Goal: Transaction & Acquisition: Purchase product/service

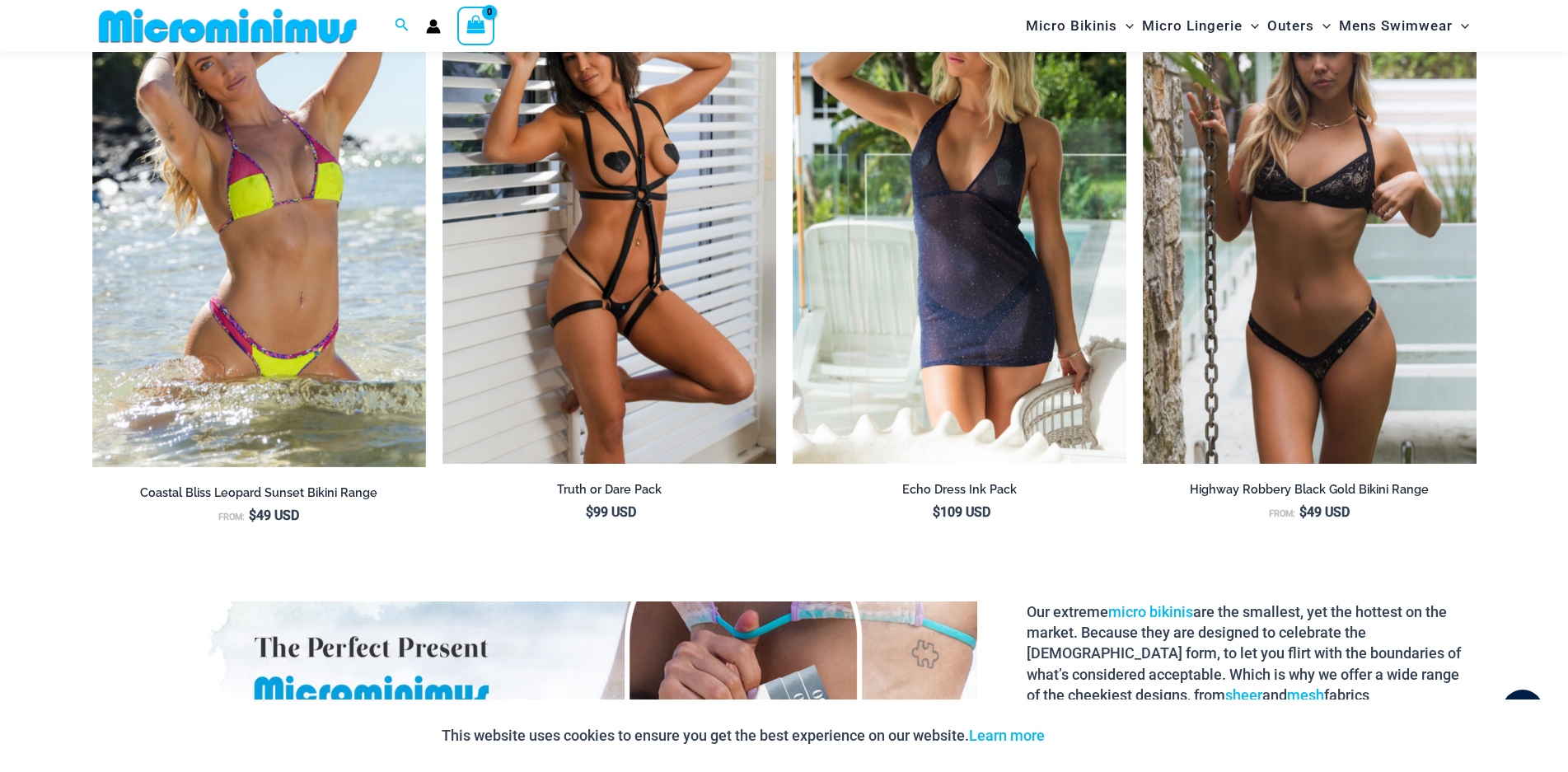
scroll to position [2048, 0]
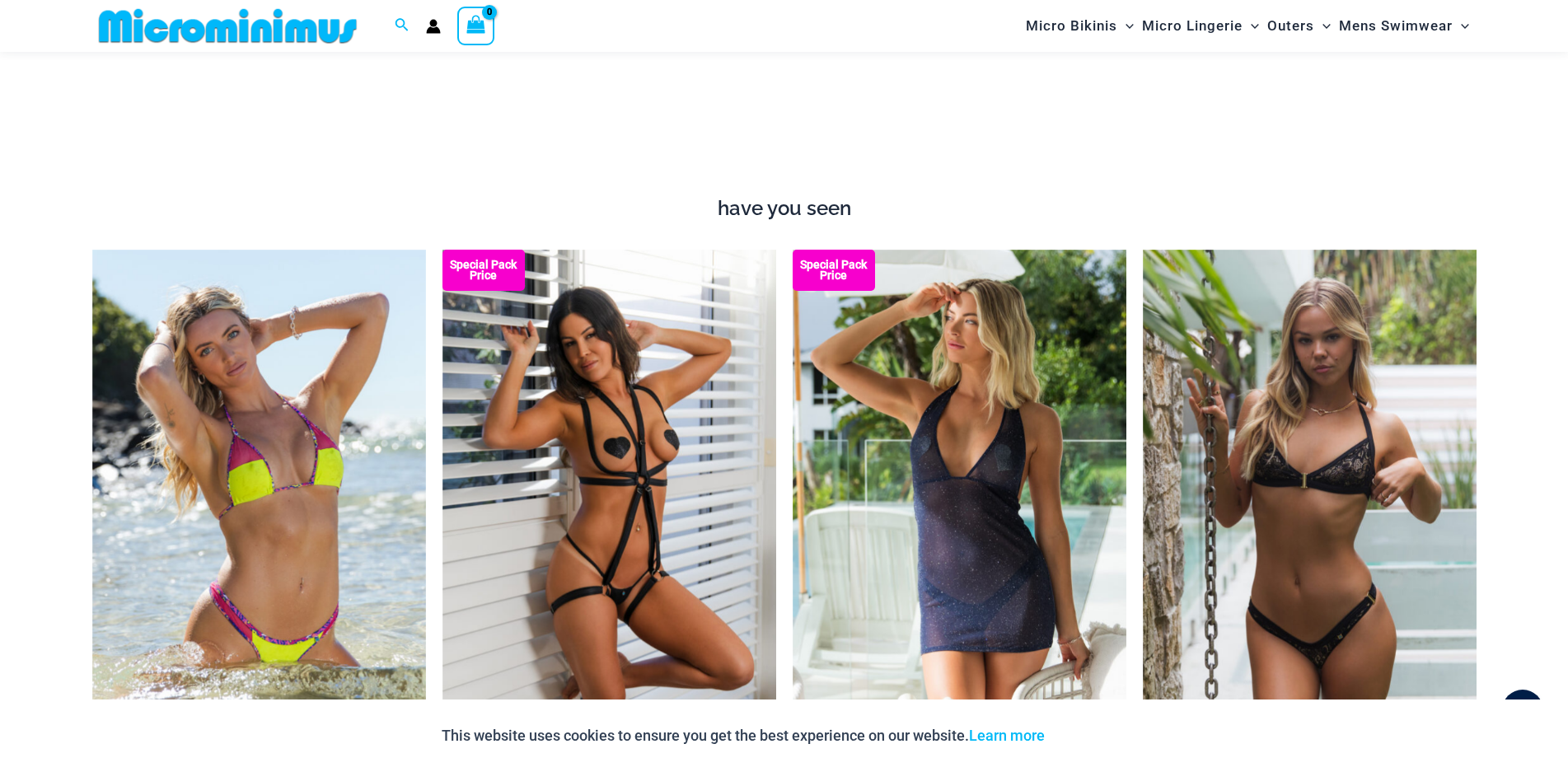
click at [277, 31] on img at bounding box center [227, 25] width 271 height 37
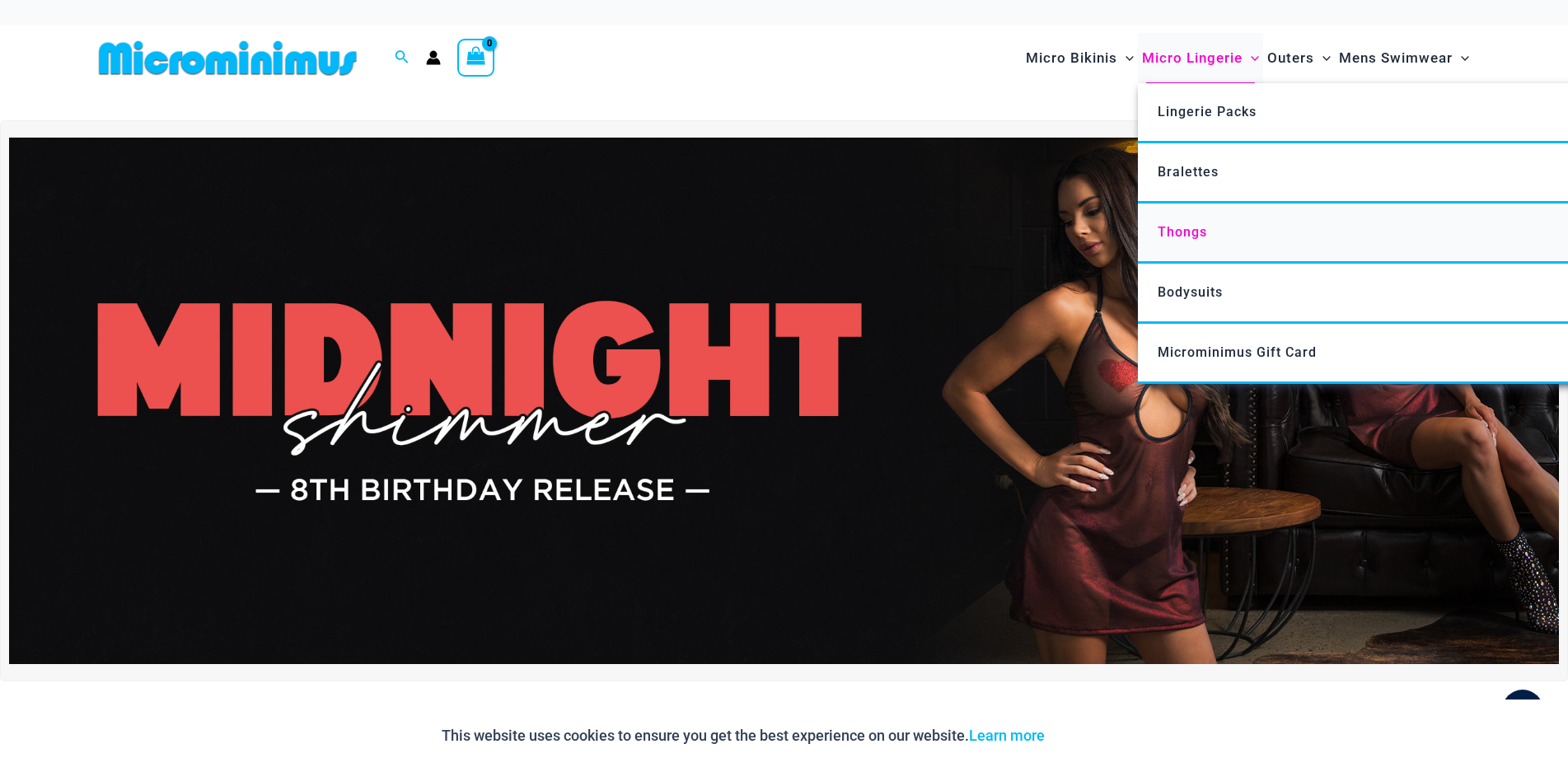
click at [1214, 232] on link "Thongs" at bounding box center [1383, 233] width 490 height 60
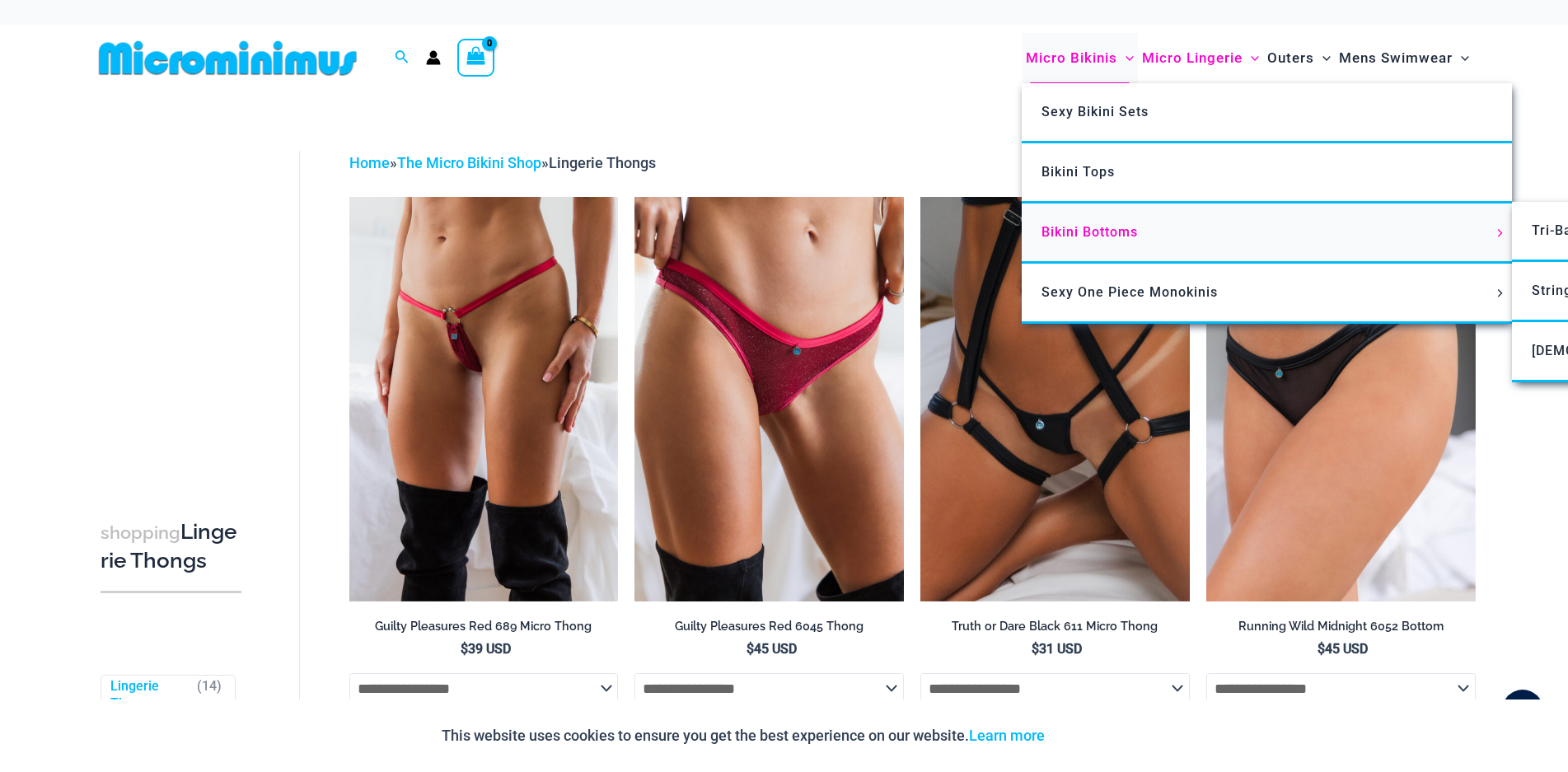
click at [1085, 225] on span "Bikini Bottoms" at bounding box center [1089, 232] width 96 height 15
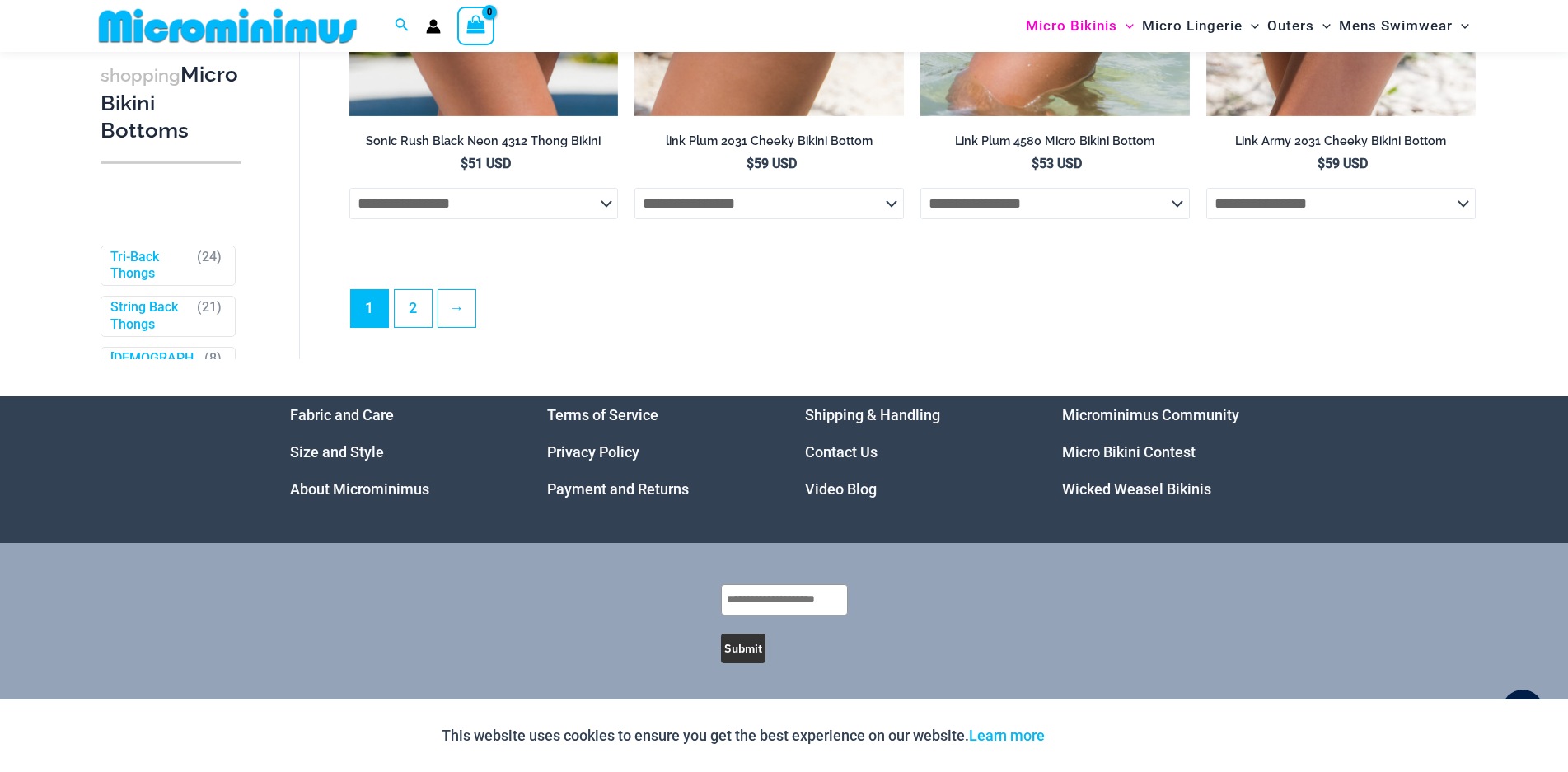
scroll to position [5165, 0]
click at [462, 307] on link "→" at bounding box center [457, 307] width 39 height 39
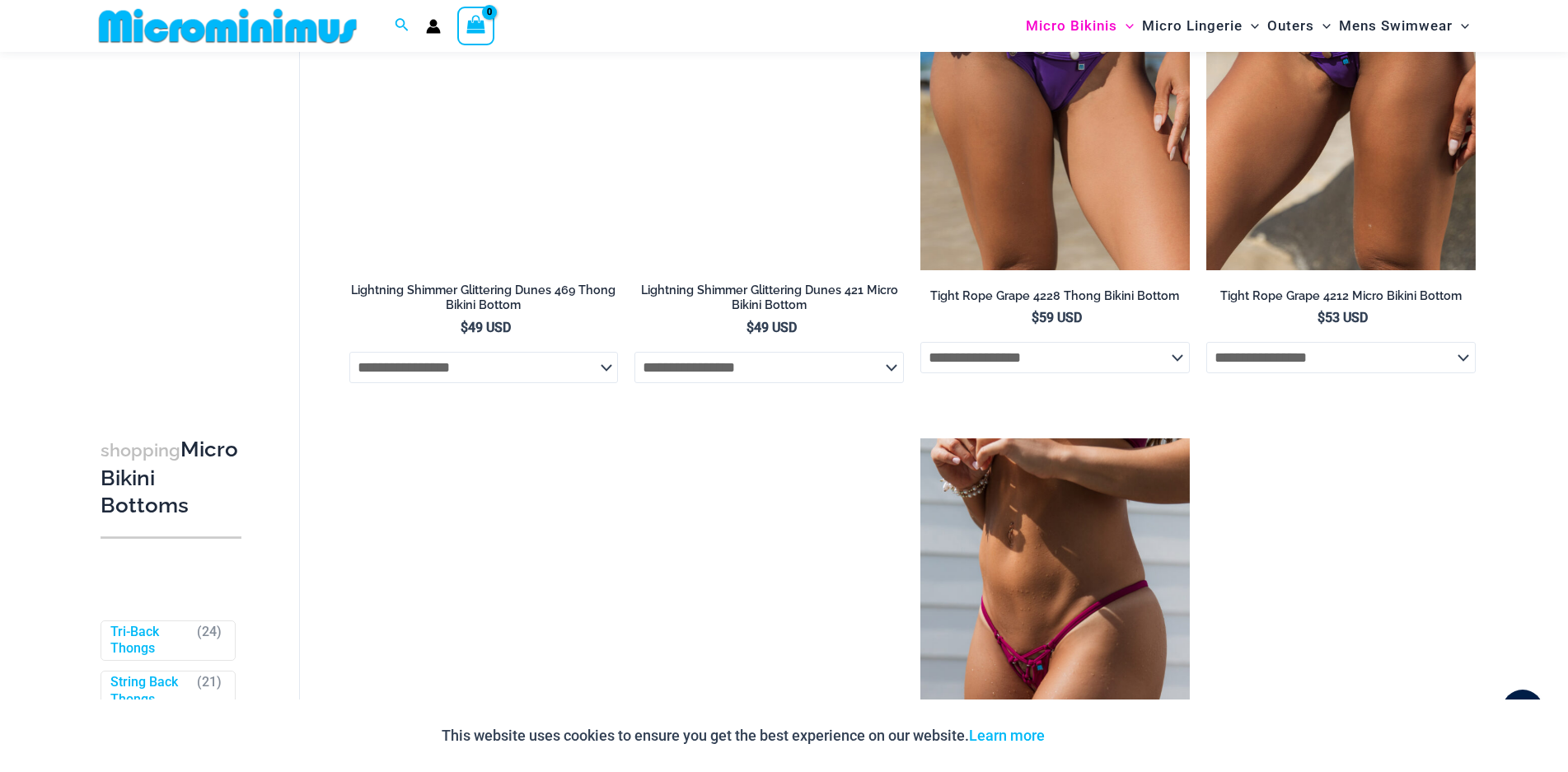
scroll to position [645, 0]
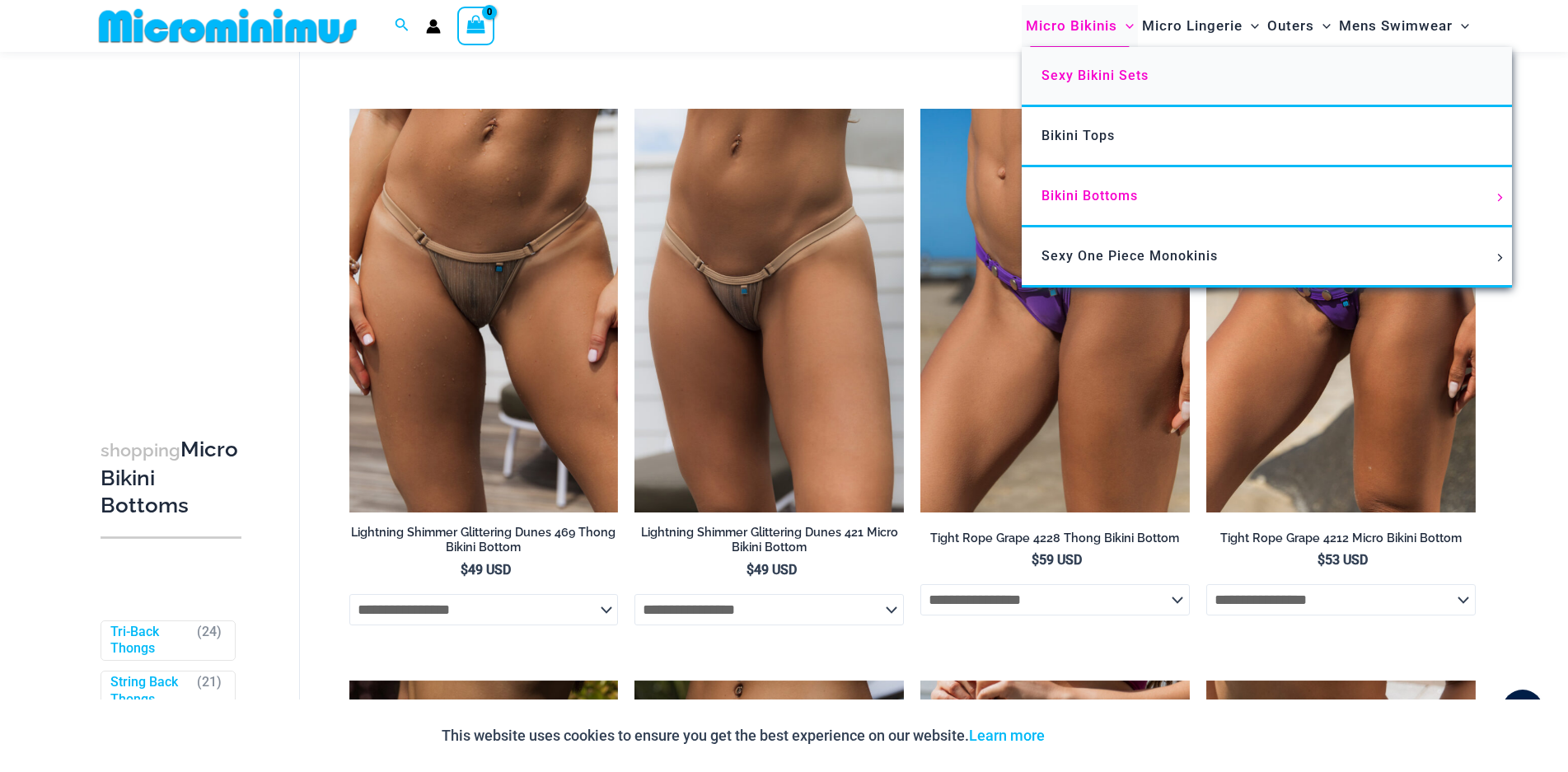
click at [1092, 70] on span "Sexy Bikini Sets" at bounding box center [1095, 75] width 107 height 15
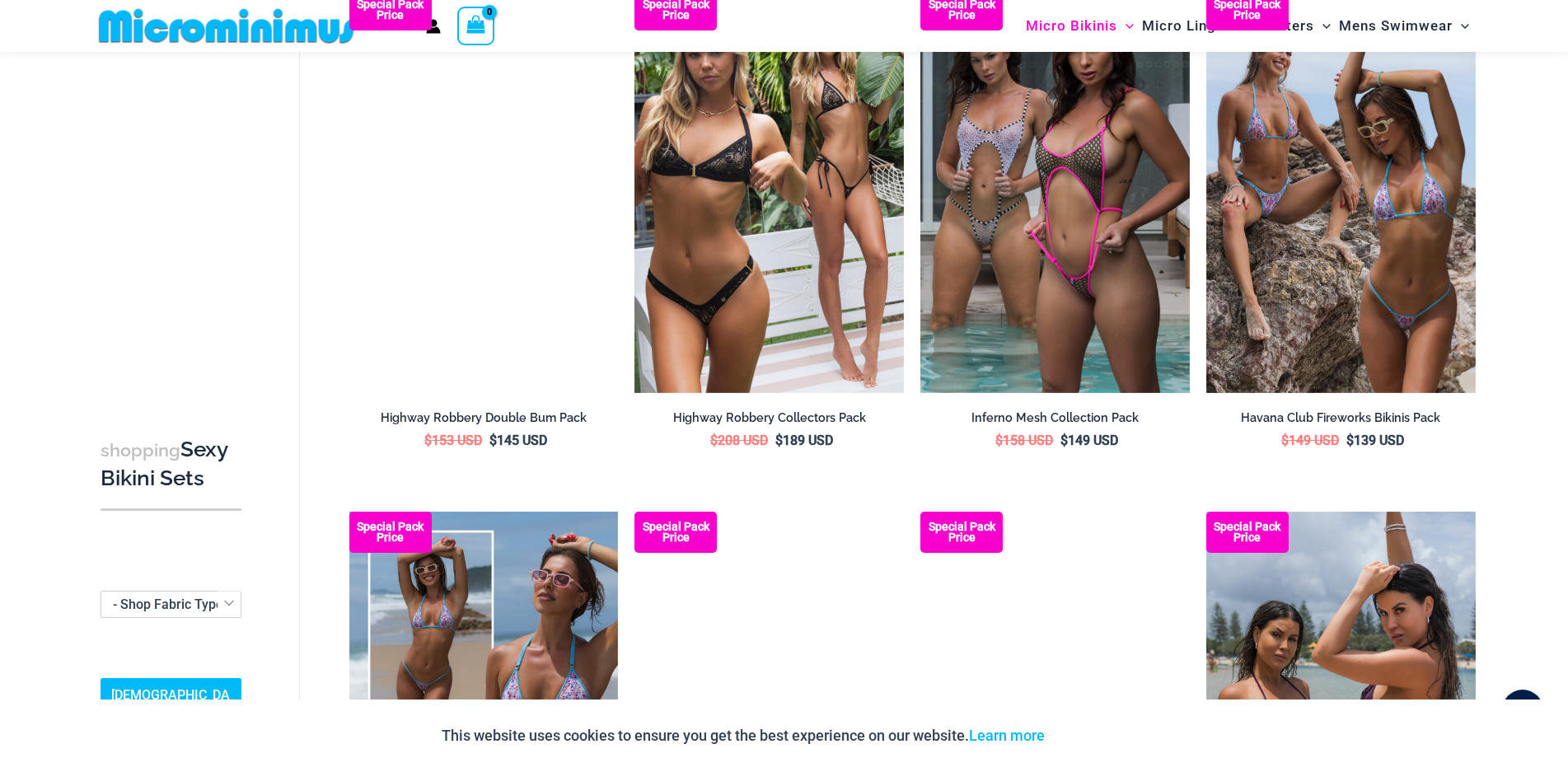
scroll to position [2620, 0]
